Goal: Use online tool/utility: Utilize a website feature to perform a specific function

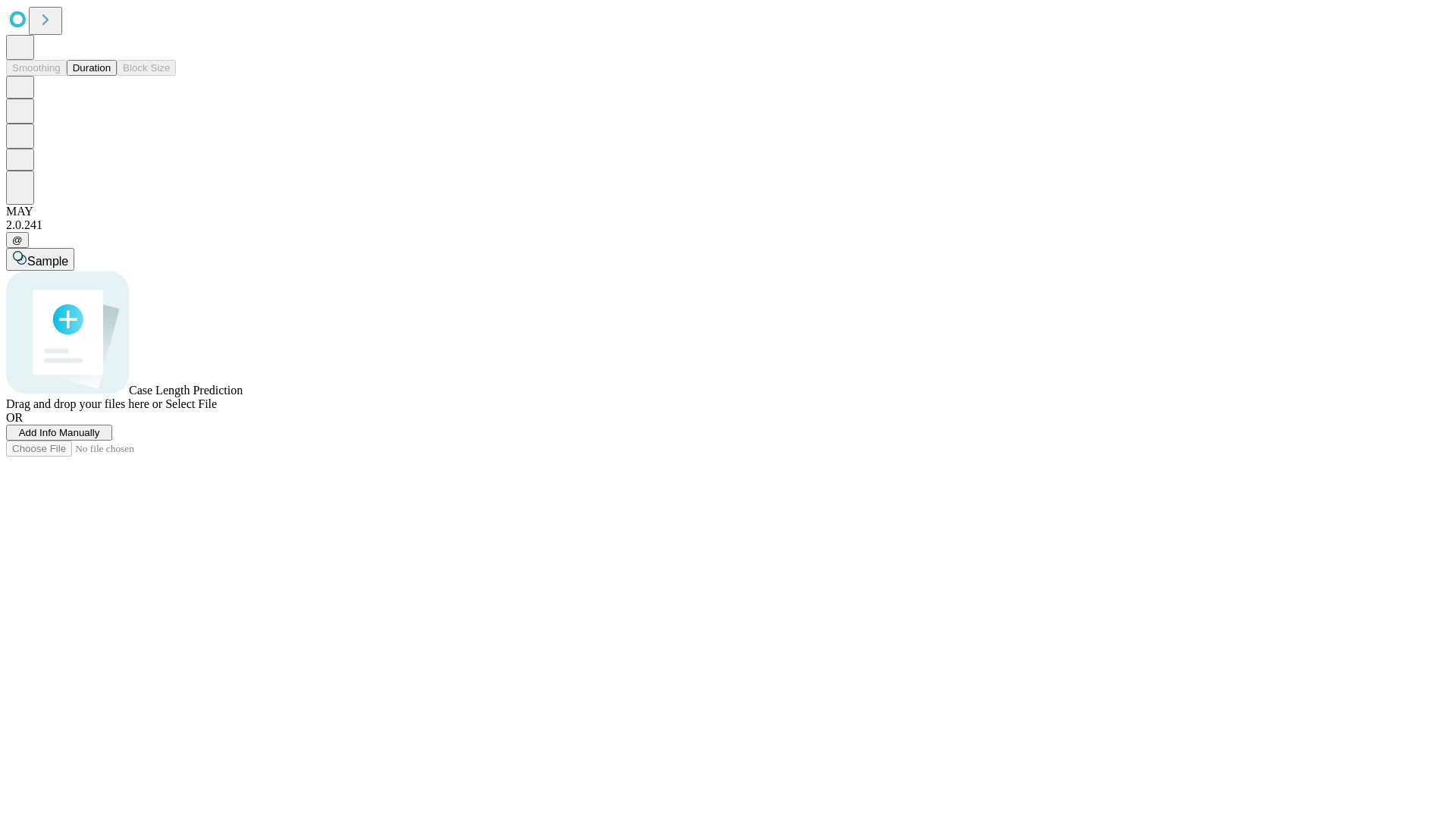
click at [110, 76] on button "Duration" at bounding box center [91, 68] width 50 height 16
click at [217, 410] on span "Select File" at bounding box center [191, 404] width 52 height 13
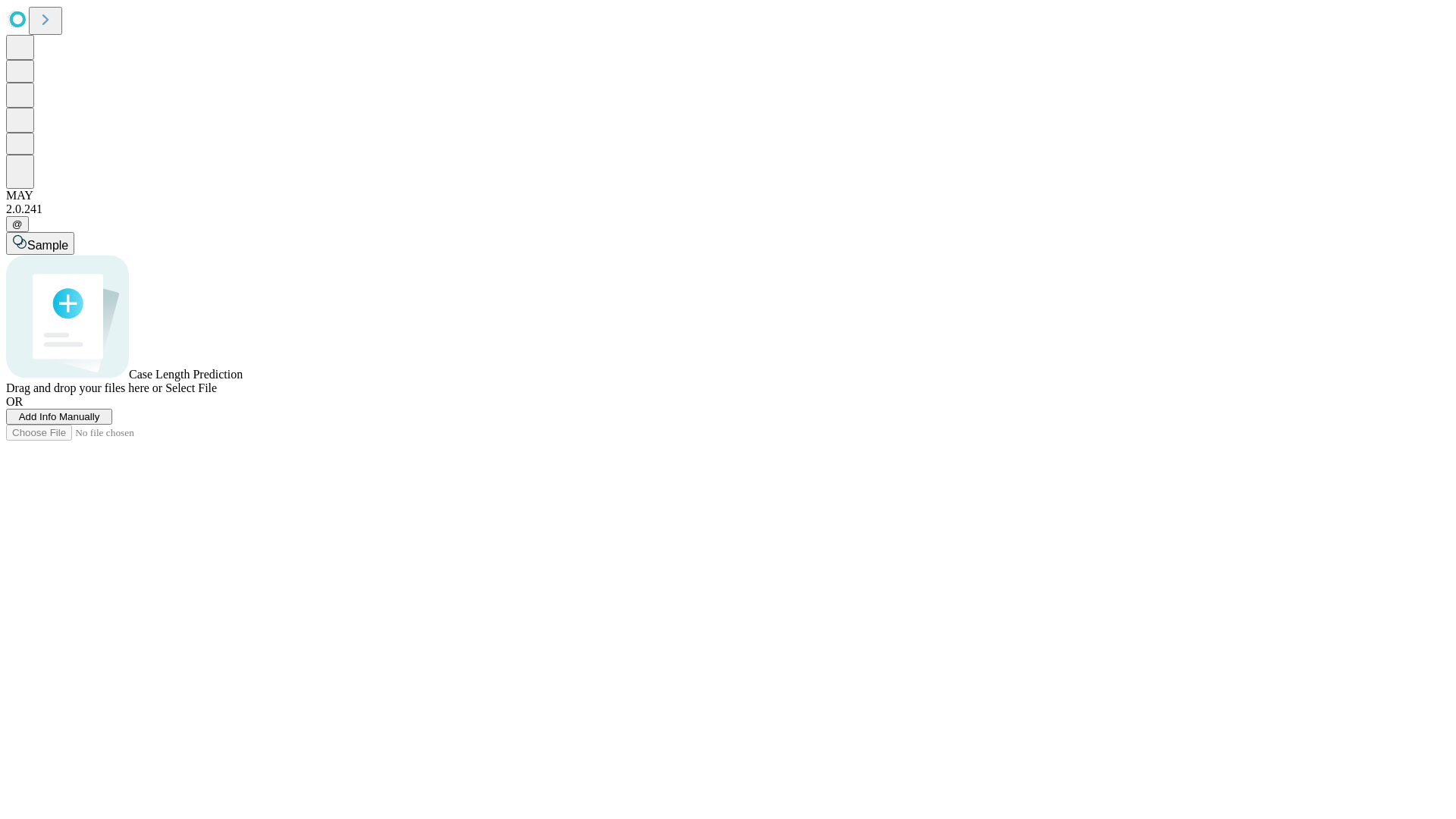
click at [217, 395] on span "Select File" at bounding box center [191, 388] width 52 height 13
